Goal: Information Seeking & Learning: Understand process/instructions

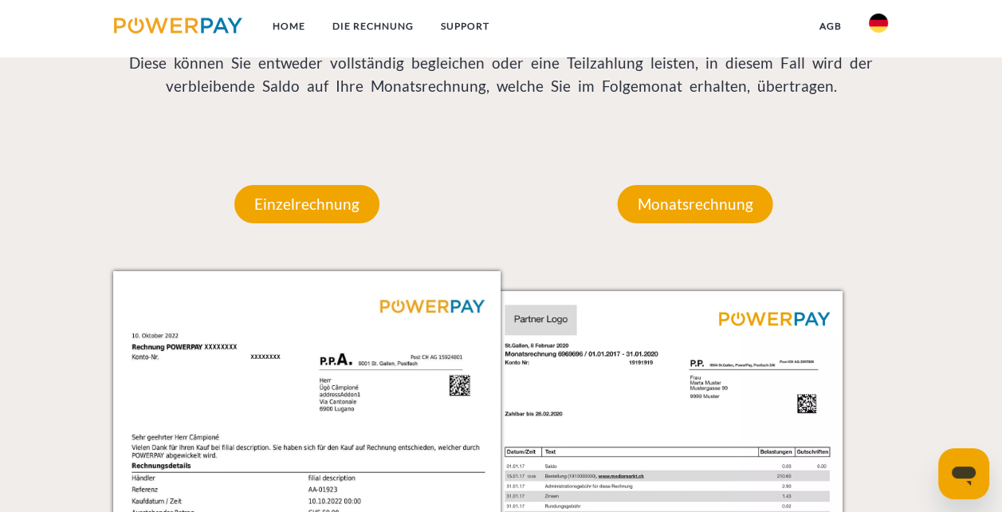
scroll to position [1594, 0]
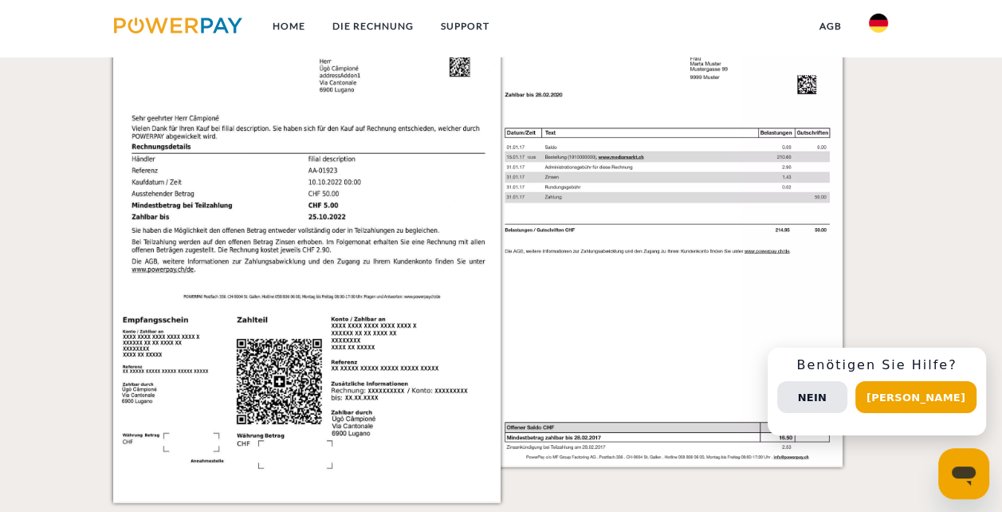
click at [316, 77] on img at bounding box center [307, 226] width 388 height 549
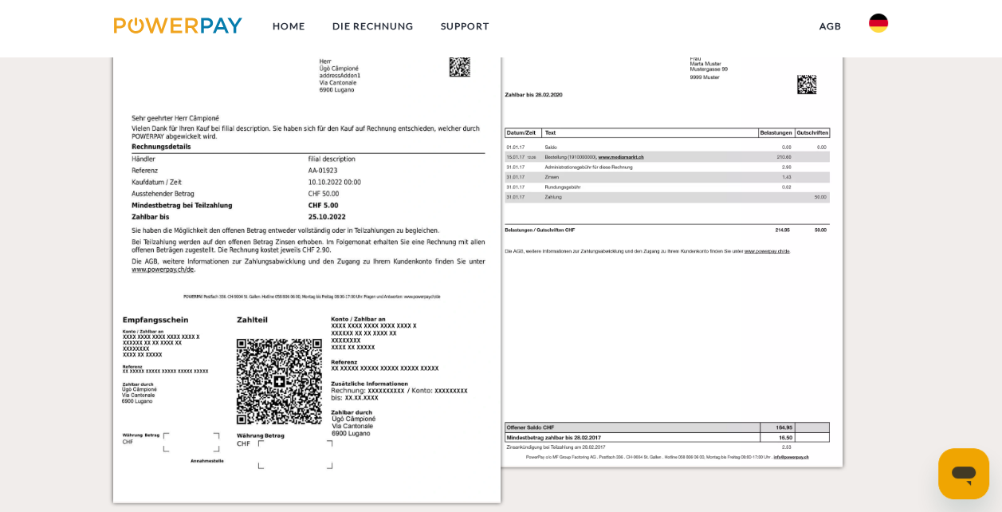
click at [466, 65] on img at bounding box center [307, 226] width 388 height 549
click at [730, 367] on img at bounding box center [686, 226] width 388 height 549
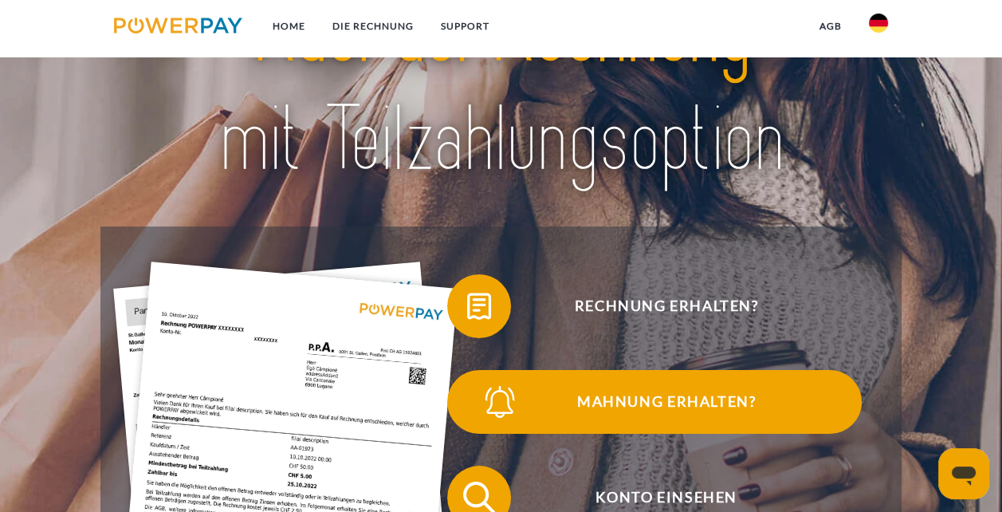
scroll to position [239, 0]
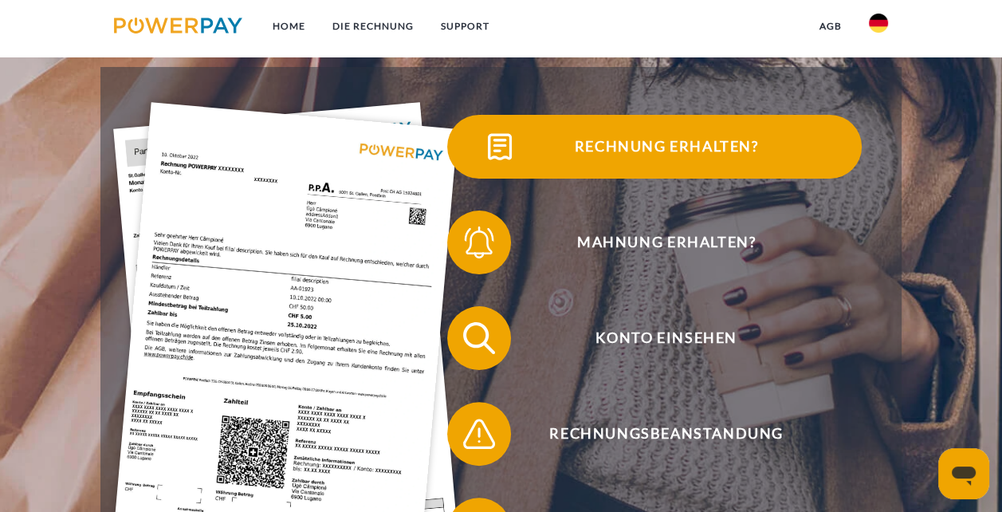
click at [716, 142] on span "Rechnung erhalten?" at bounding box center [666, 147] width 390 height 64
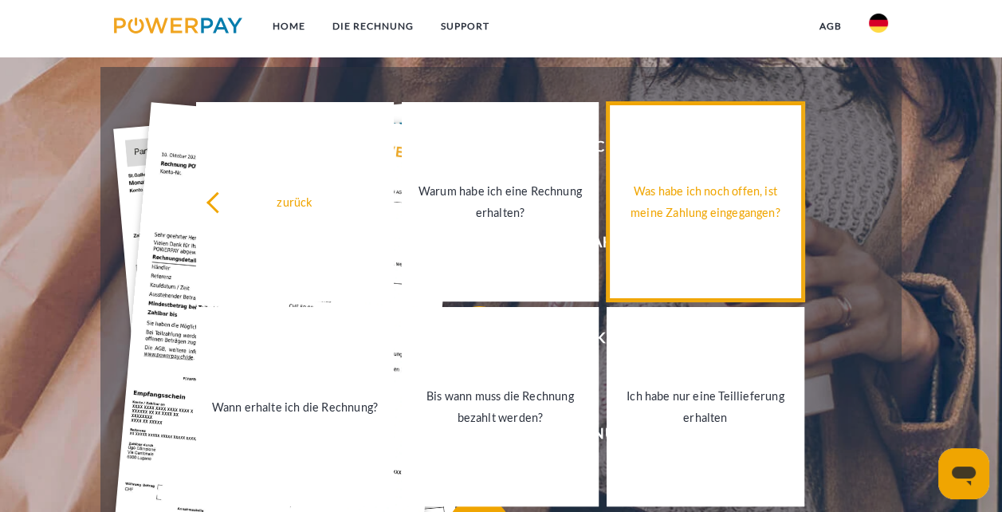
click at [716, 212] on div "Was habe ich noch offen, ist meine Zahlung eingegangen?" at bounding box center [705, 201] width 179 height 43
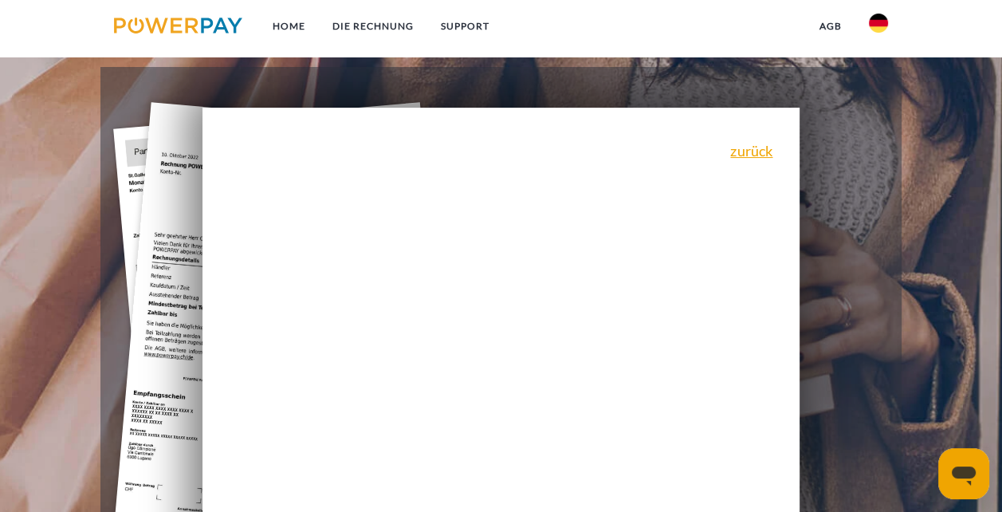
scroll to position [159, 0]
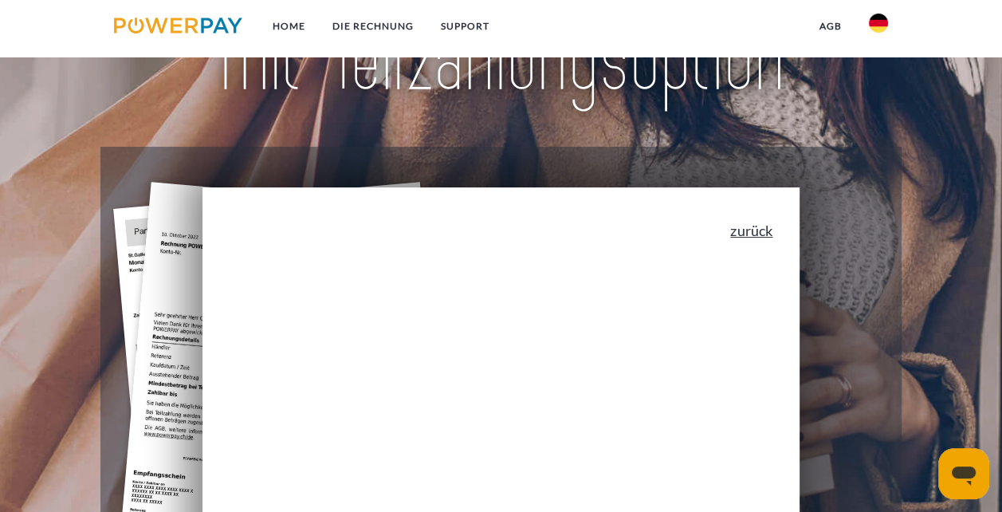
click at [762, 234] on link "zurück" at bounding box center [751, 230] width 42 height 14
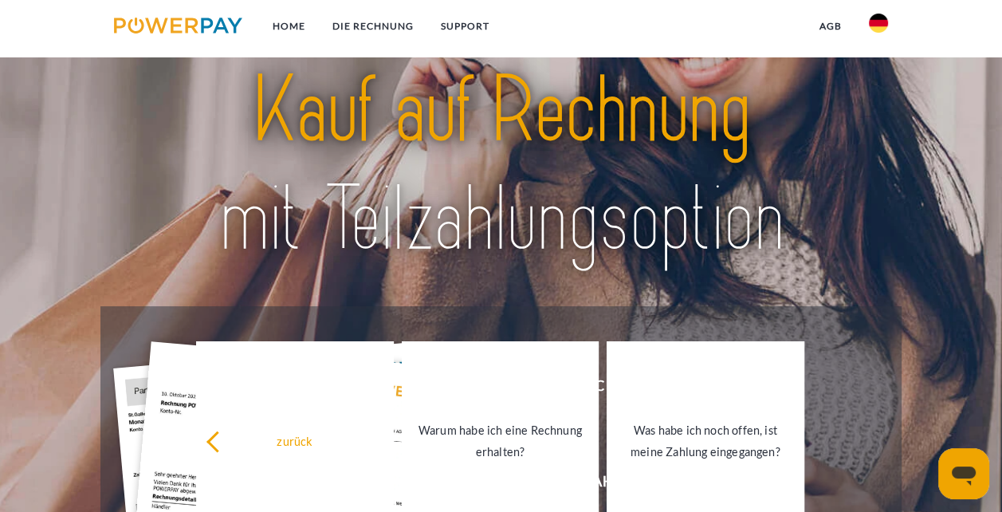
scroll to position [319, 0]
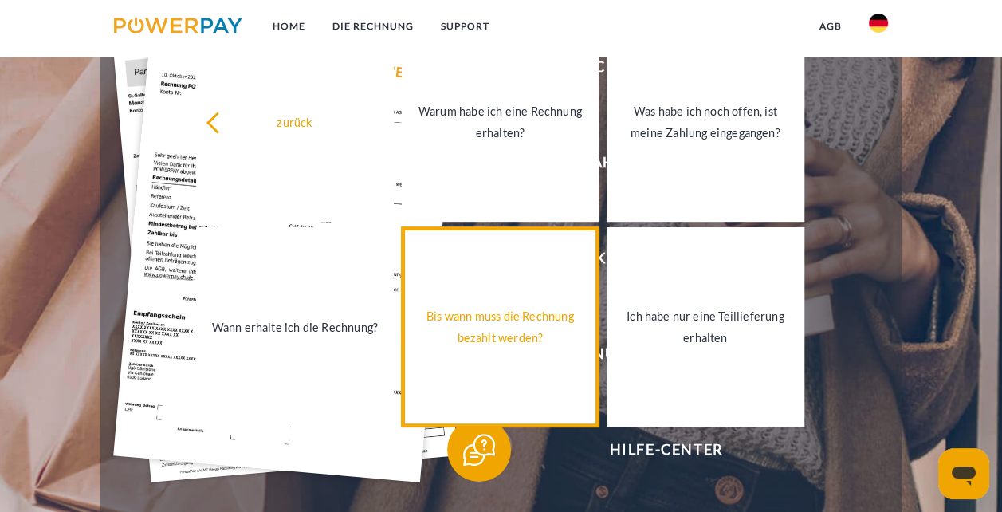
click at [529, 316] on div "Bis wann muss die Rechnung bezahlt werden?" at bounding box center [500, 326] width 178 height 43
click at [532, 316] on div "Bis wann muss die Rechnung bezahlt werden?" at bounding box center [500, 326] width 178 height 43
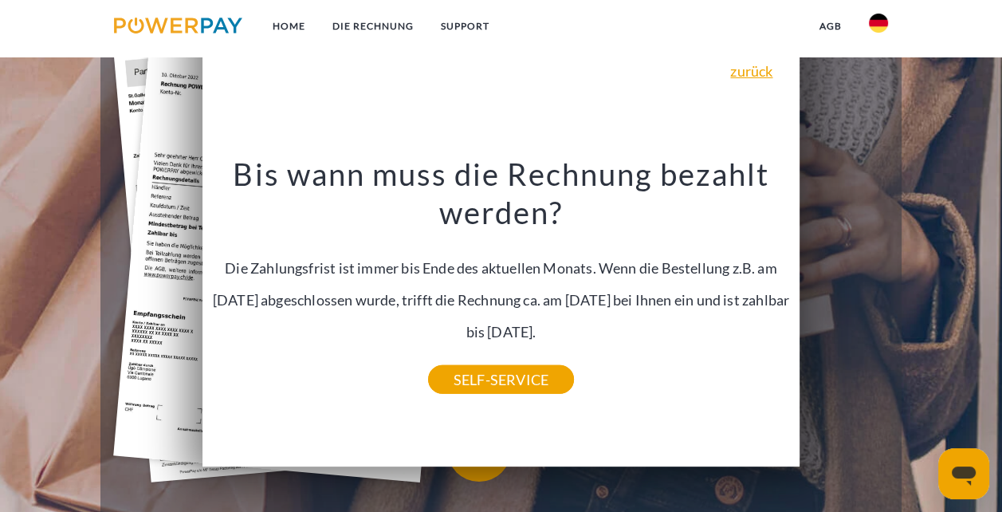
scroll to position [0, 0]
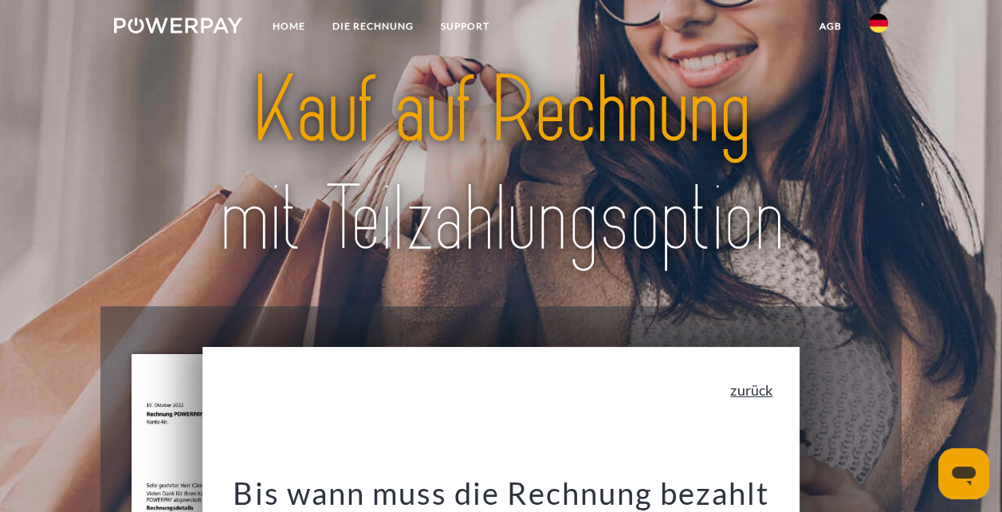
click at [771, 394] on link "zurück" at bounding box center [751, 390] width 42 height 14
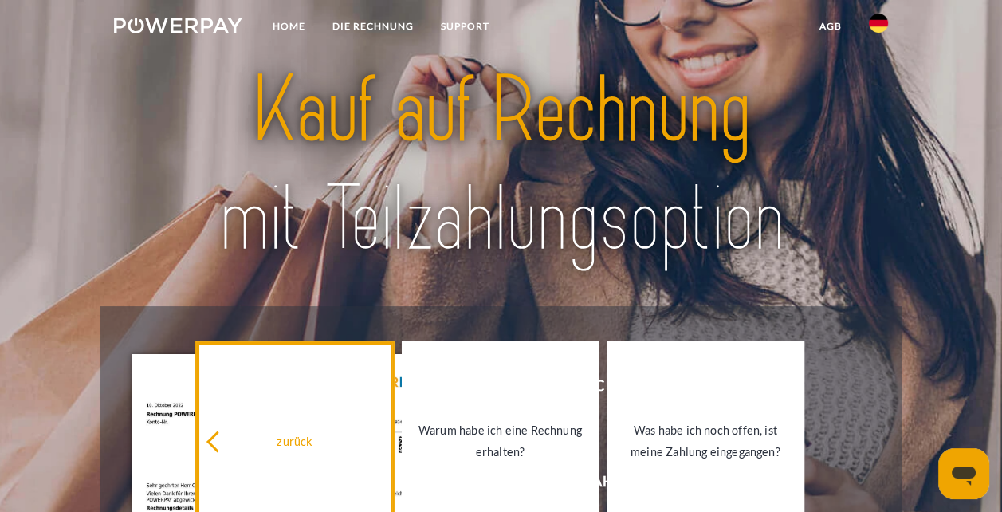
click at [338, 384] on link "zurück" at bounding box center [294, 440] width 197 height 199
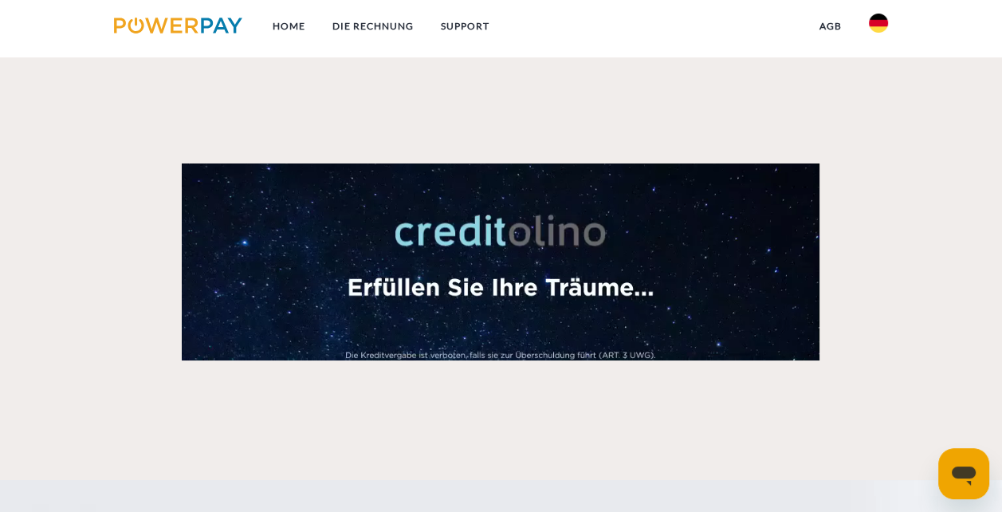
scroll to position [1575, 0]
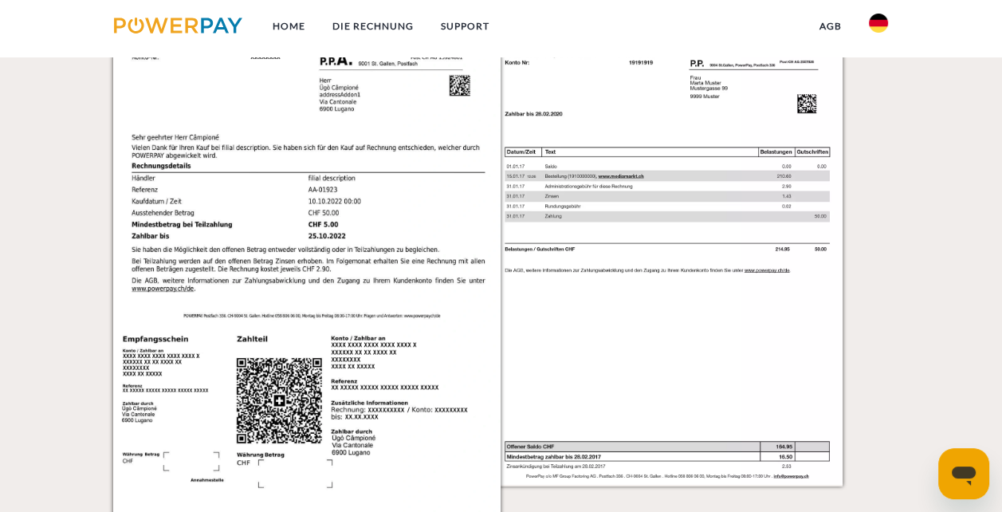
click at [166, 227] on img at bounding box center [307, 245] width 388 height 549
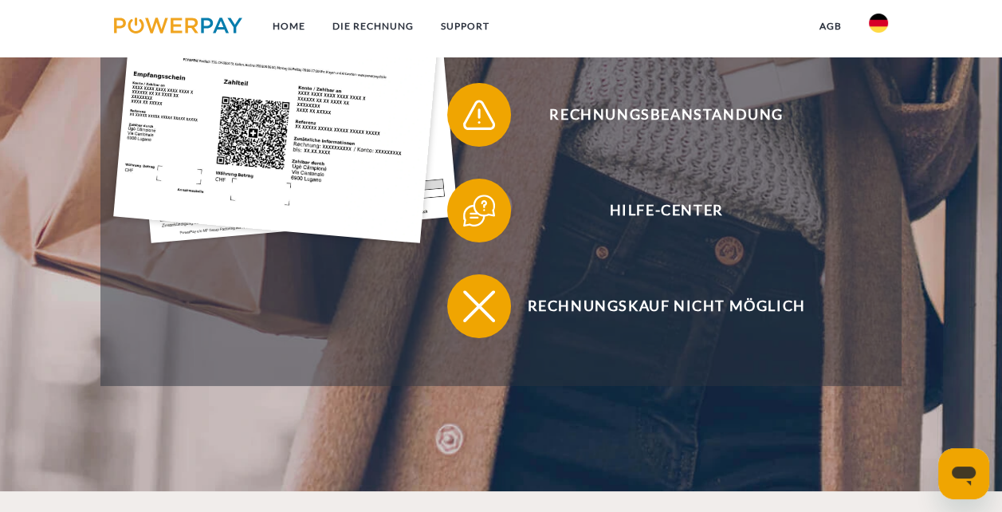
scroll to position [239, 0]
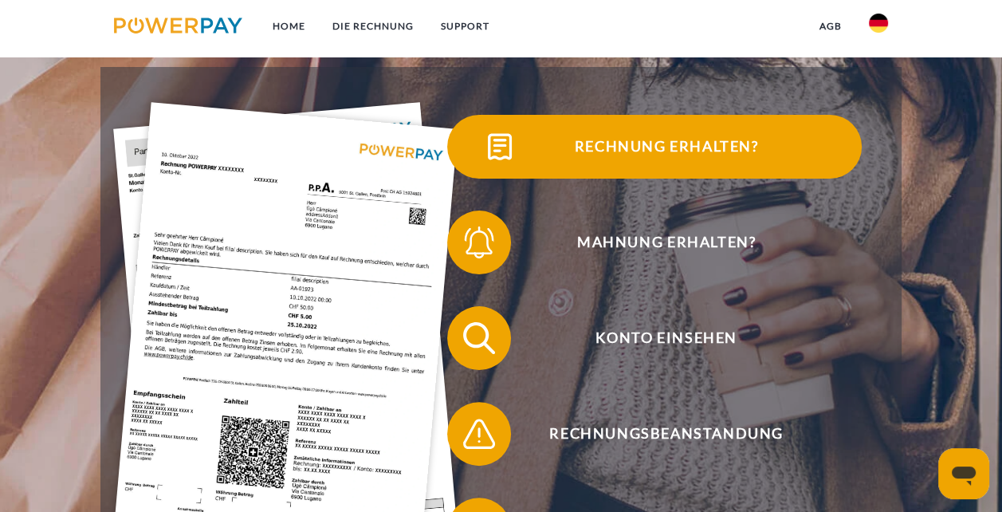
click at [509, 145] on img at bounding box center [500, 147] width 40 height 40
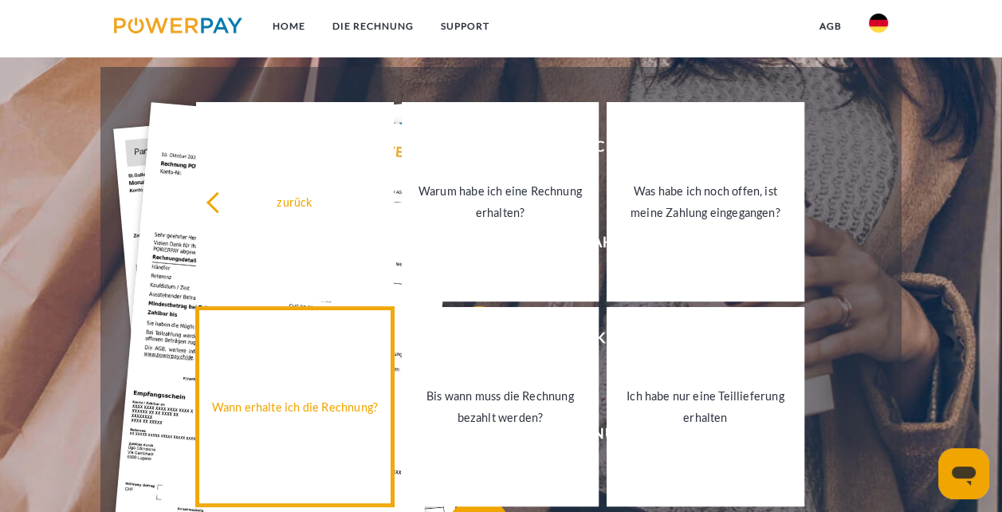
click at [360, 404] on div "Wann erhalte ich die Rechnung?" at bounding box center [295, 407] width 178 height 22
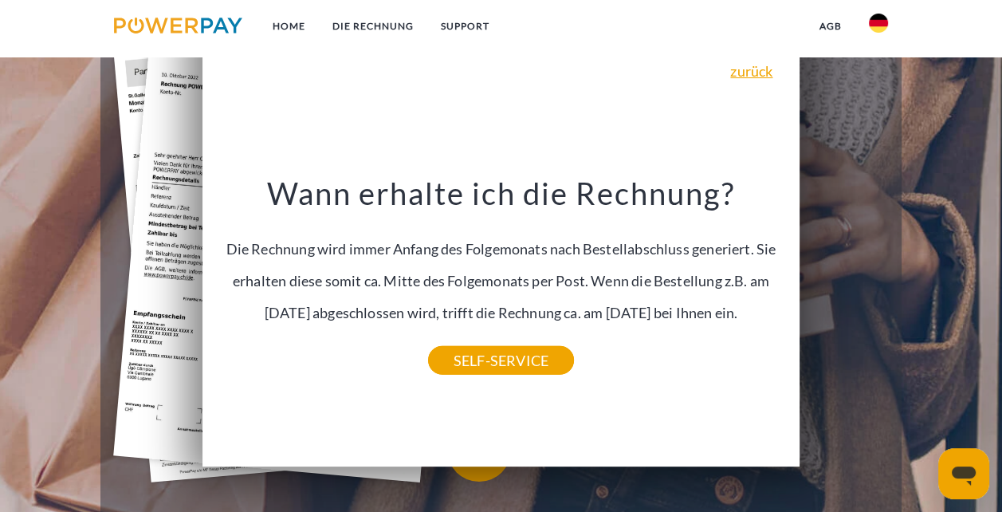
scroll to position [478, 0]
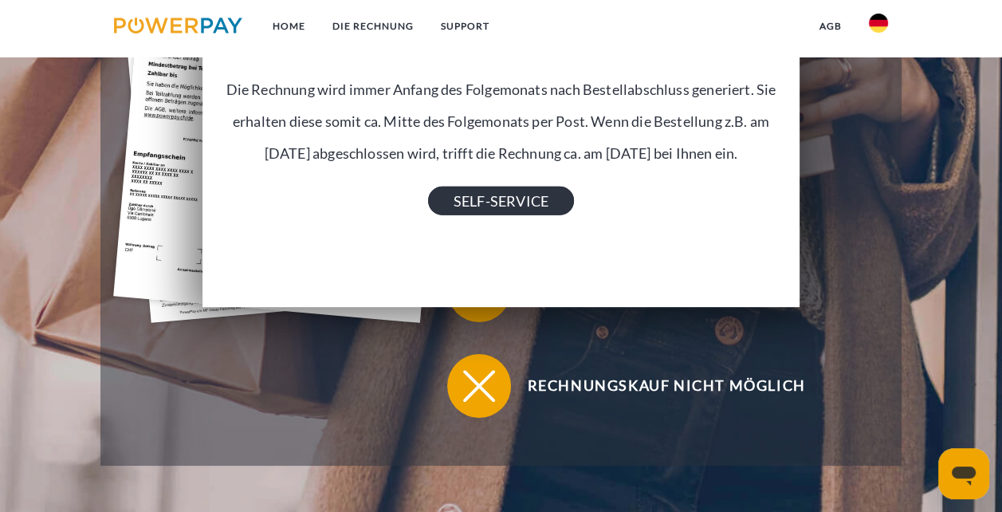
click at [495, 206] on link "SELF-SERVICE" at bounding box center [501, 200] width 146 height 29
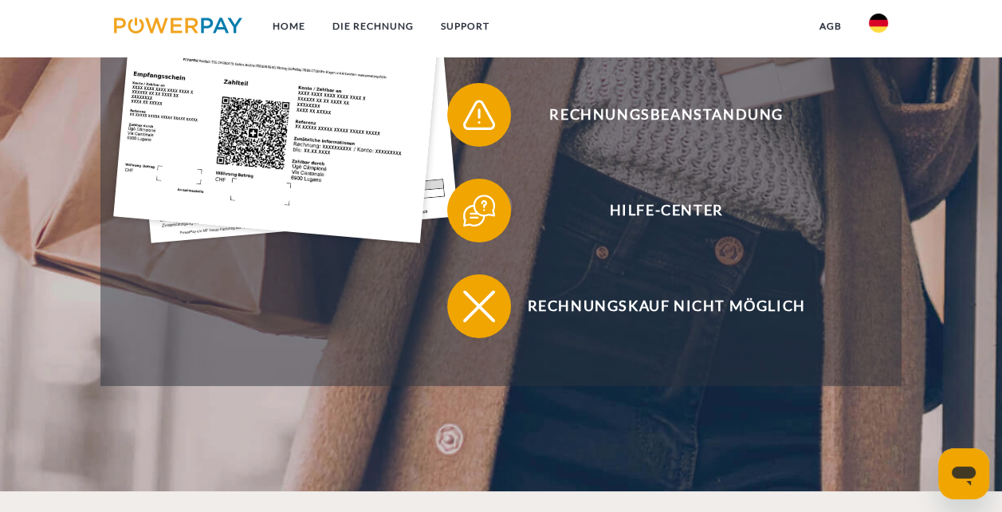
scroll to position [398, 0]
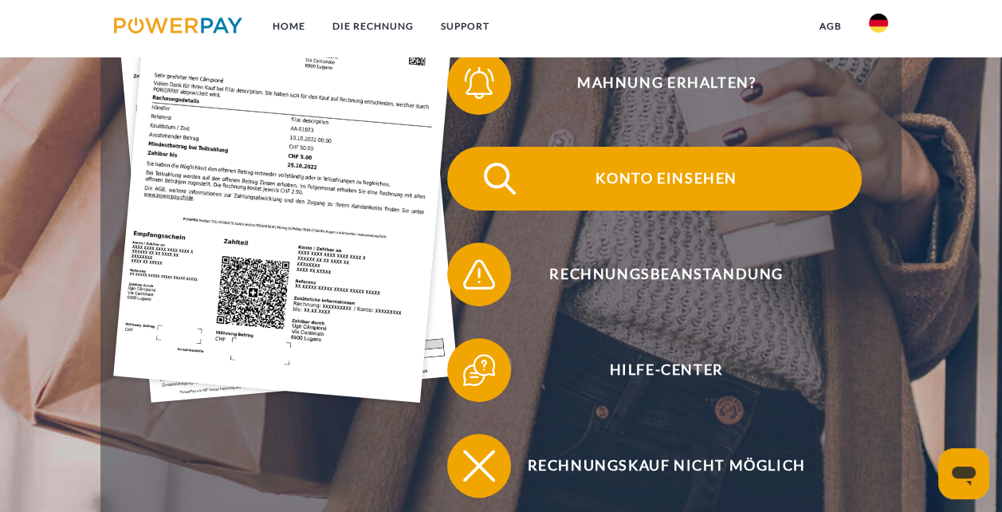
click at [493, 174] on img at bounding box center [500, 179] width 40 height 40
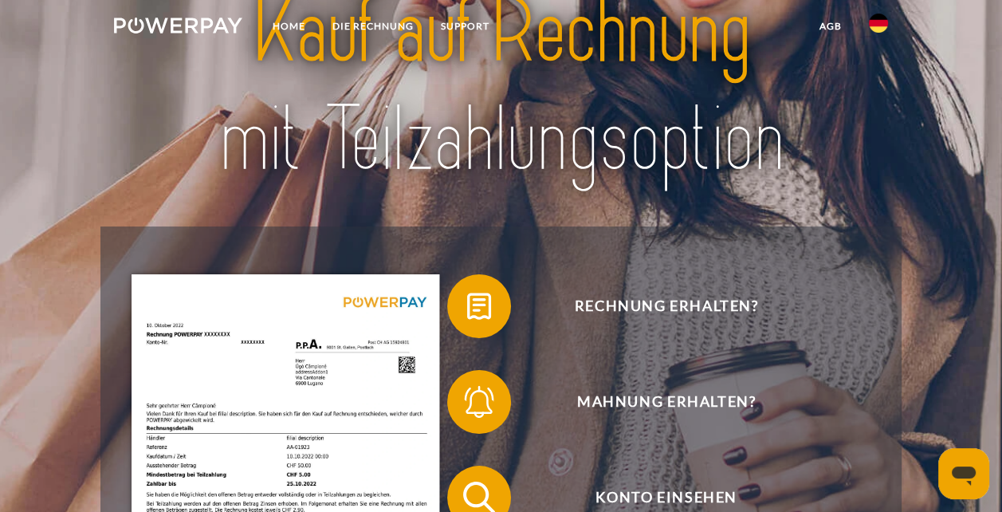
scroll to position [0, 0]
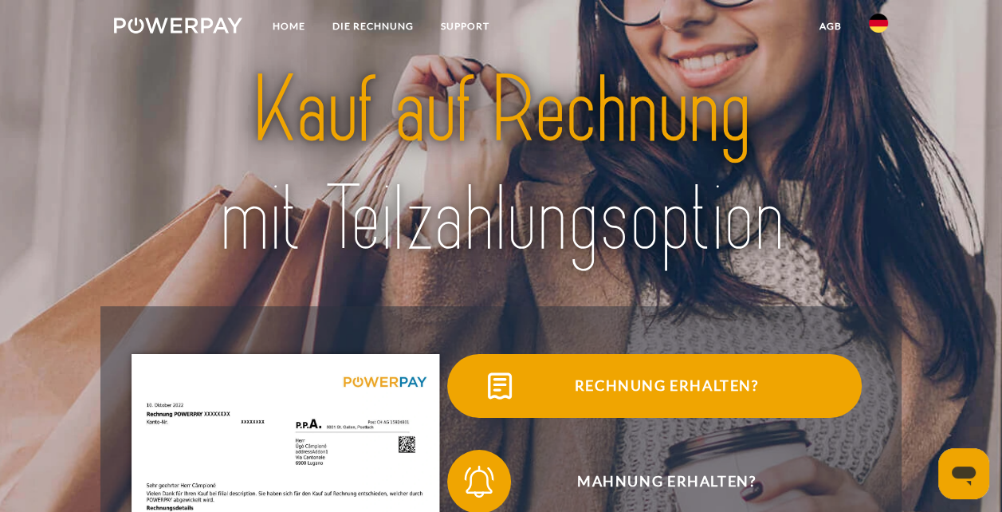
click at [592, 383] on span "Rechnung erhalten?" at bounding box center [666, 386] width 390 height 64
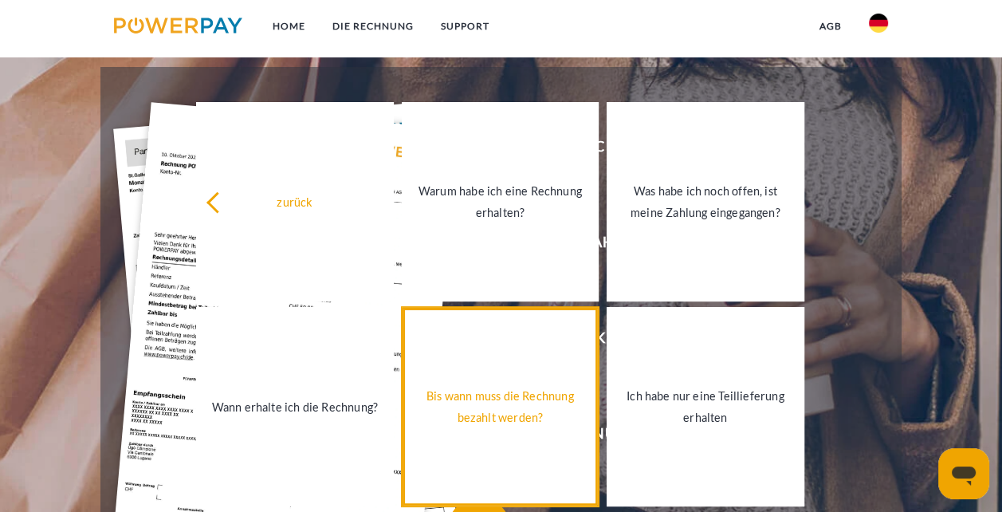
scroll to position [319, 0]
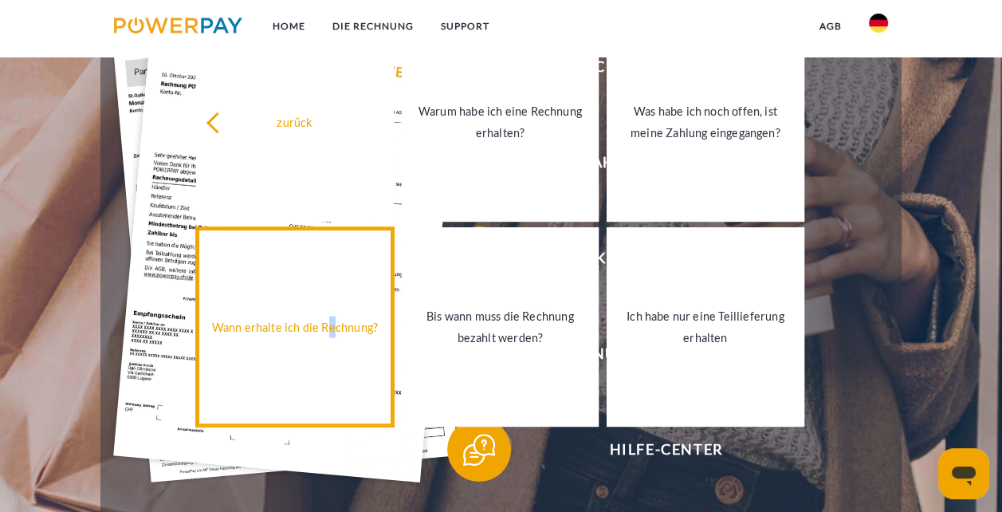
click at [335, 333] on div "Wann erhalte ich die Rechnung?" at bounding box center [295, 327] width 178 height 22
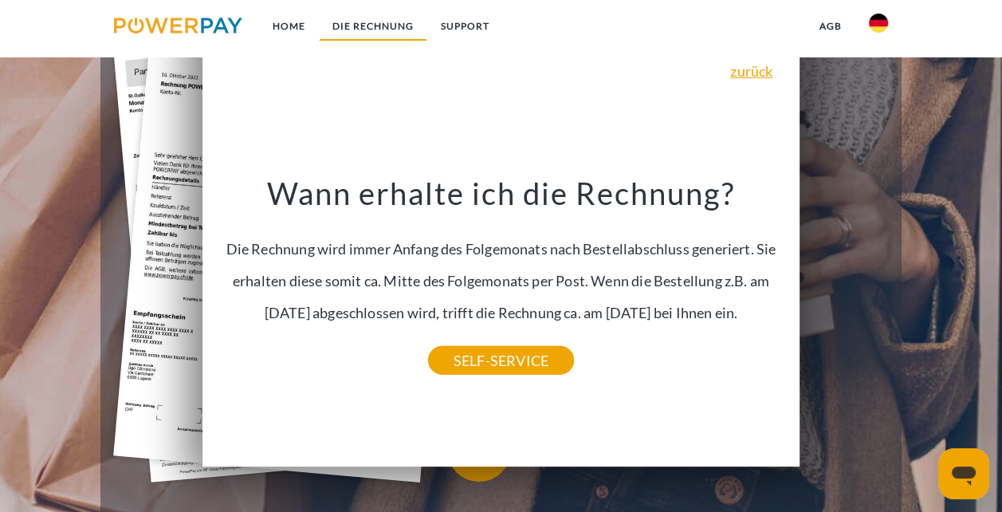
click at [392, 26] on link "DIE RECHNUNG" at bounding box center [373, 26] width 108 height 29
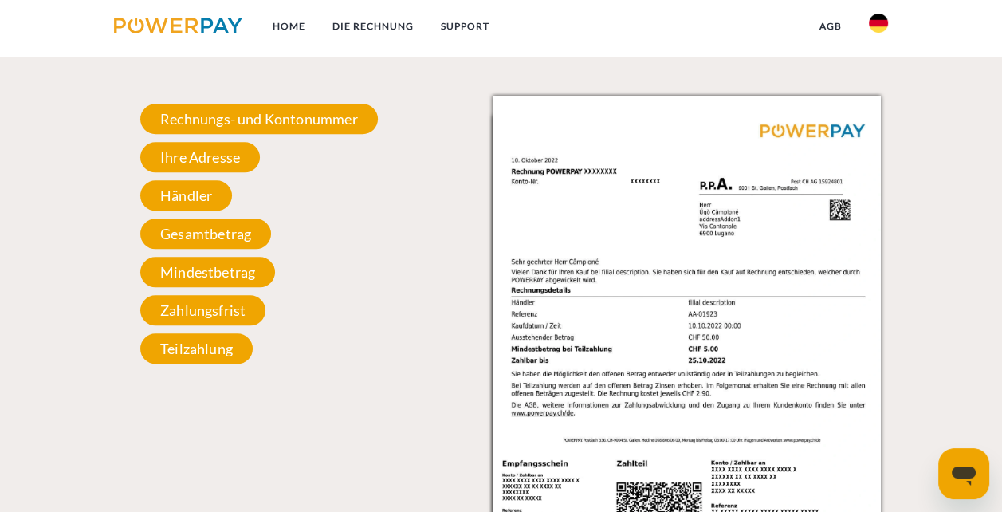
scroll to position [1530, 0]
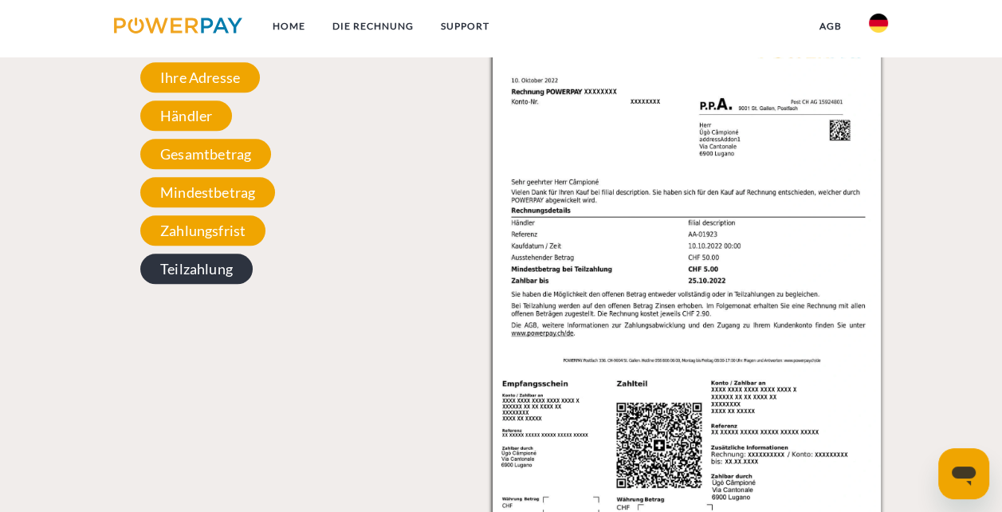
click at [224, 270] on span "Teilzahlung" at bounding box center [196, 268] width 112 height 30
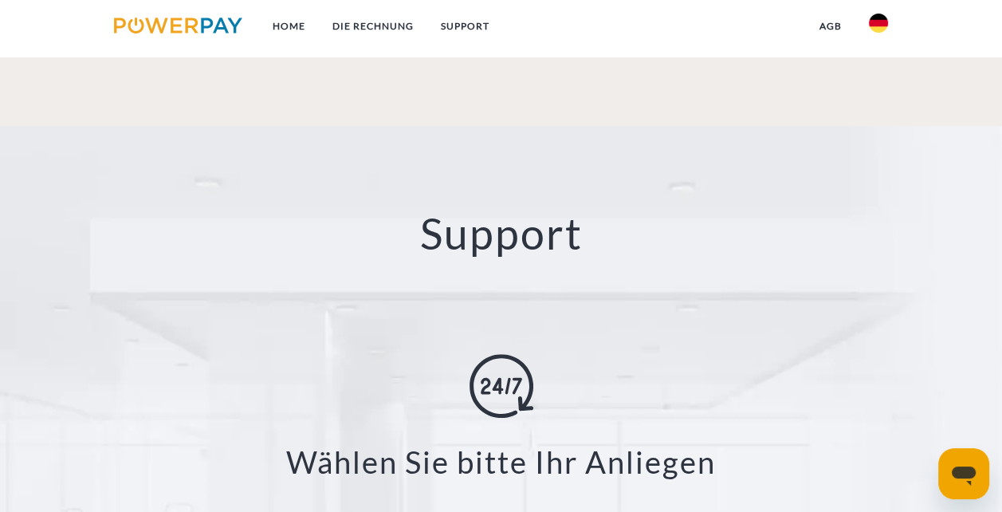
scroll to position [2566, 0]
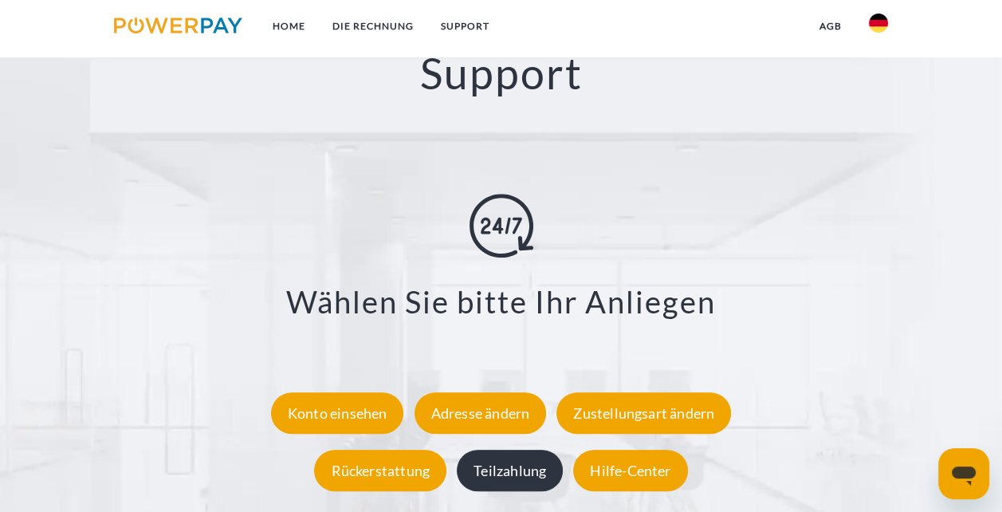
click at [522, 465] on div "Teilzahlung" at bounding box center [510, 469] width 106 height 41
